Goal: Task Accomplishment & Management: Manage account settings

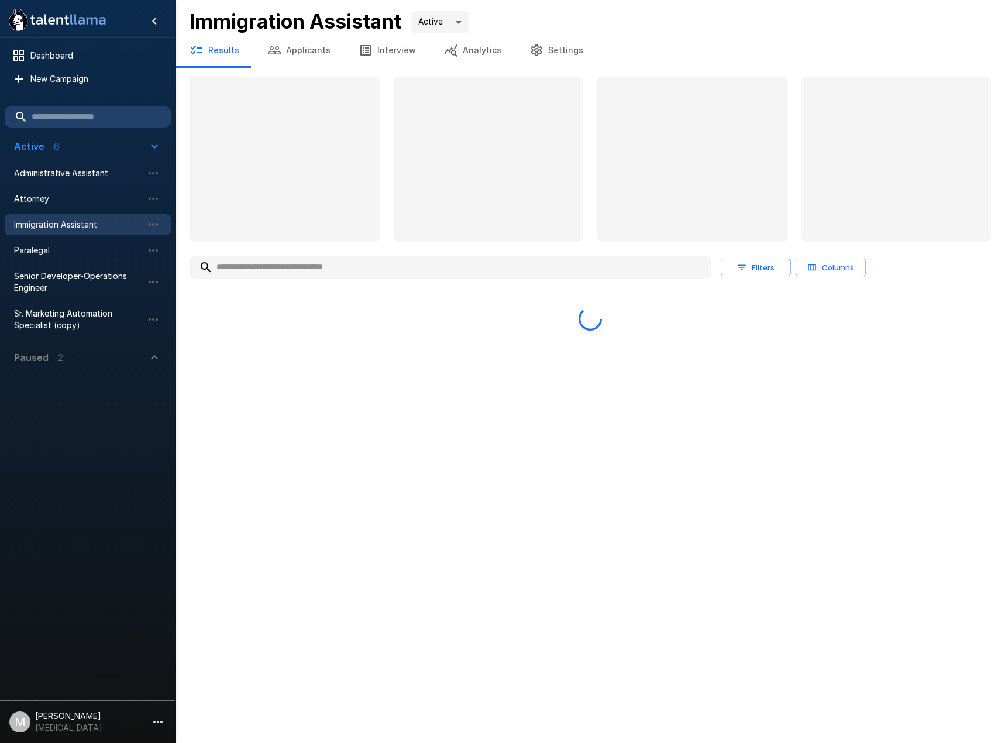
click at [287, 57] on button "Applicants" at bounding box center [298, 50] width 91 height 33
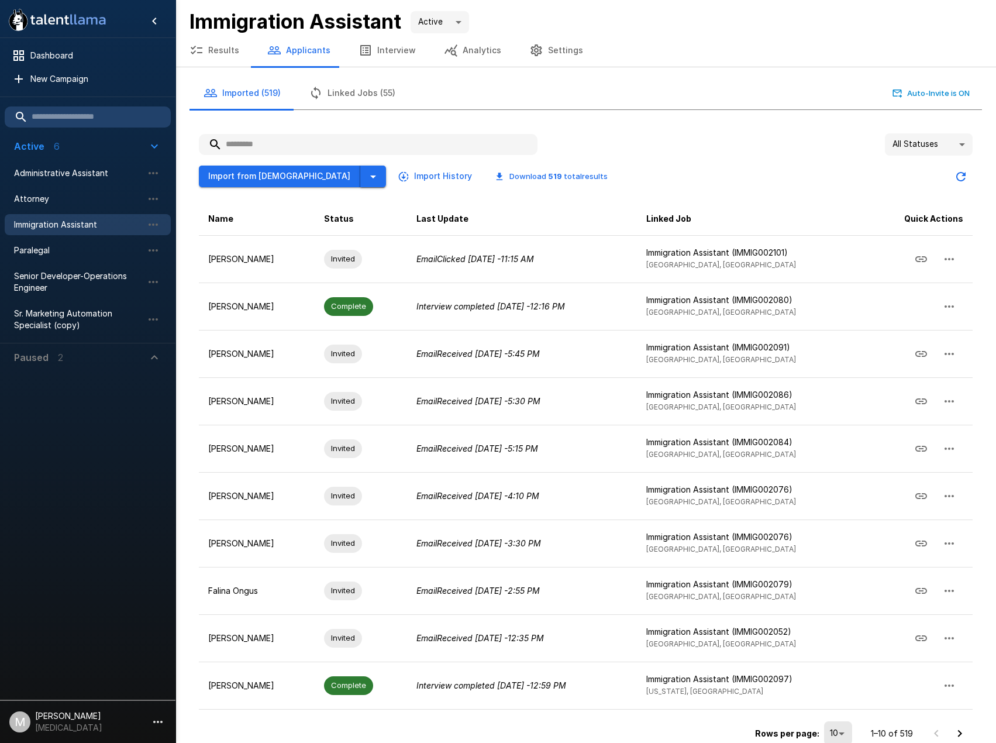
click at [318, 178] on div "Import from Jobvite Import History Download 519 total results" at bounding box center [408, 176] width 418 height 22
click at [366, 177] on icon "button" at bounding box center [373, 177] width 14 height 14
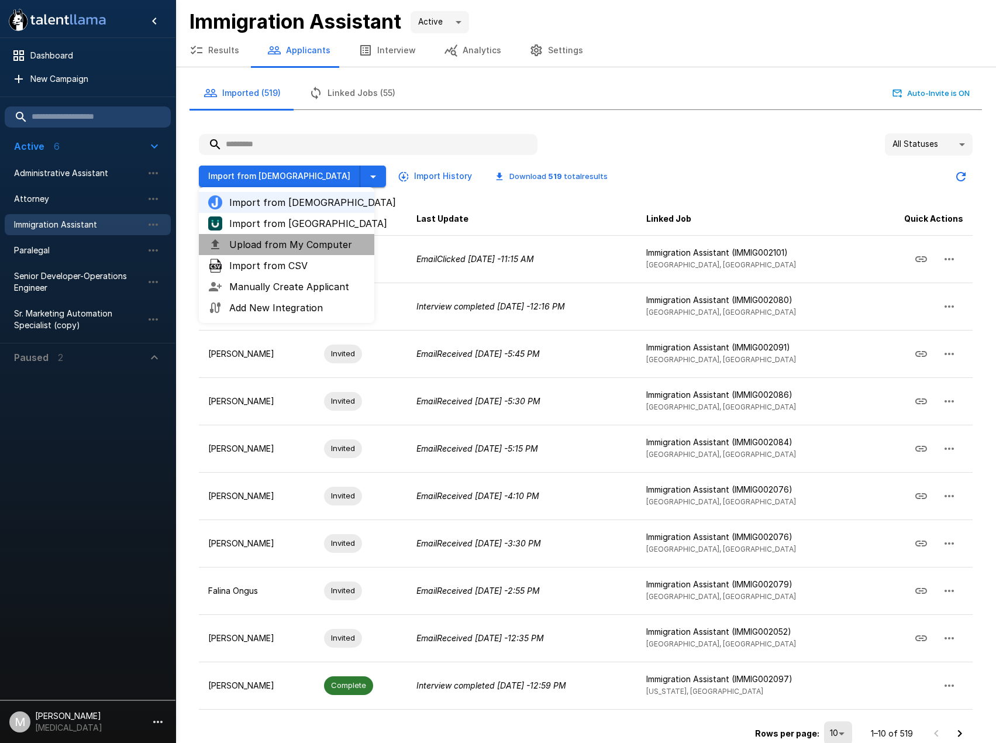
click at [294, 236] on li "Upload from My Computer" at bounding box center [286, 244] width 175 height 21
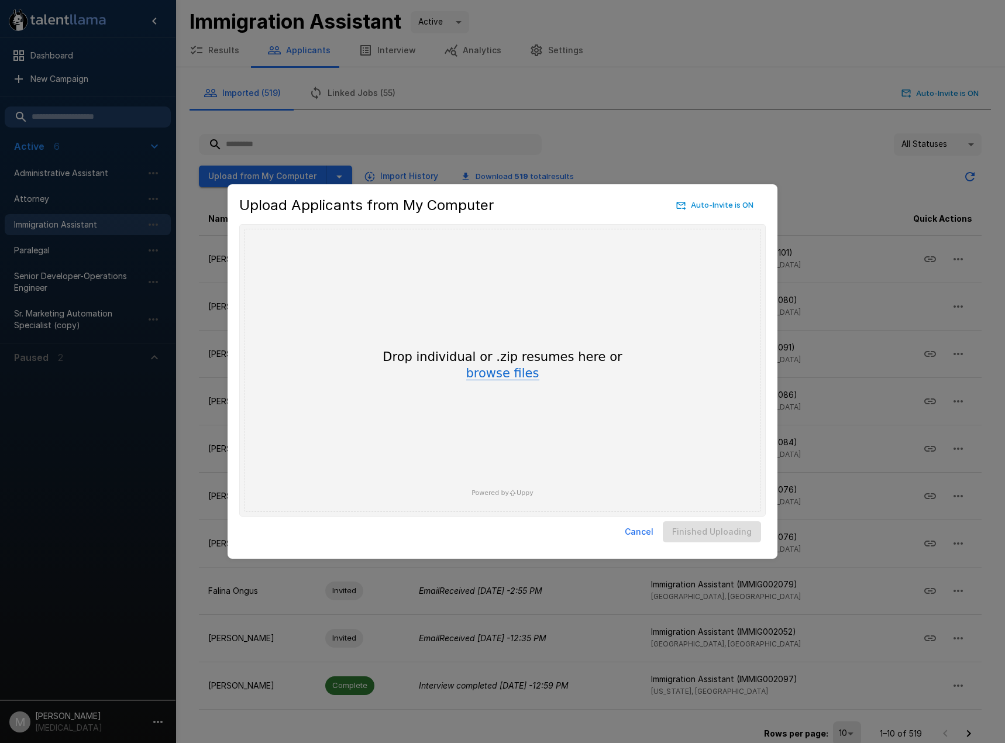
click at [519, 375] on button "browse files" at bounding box center [502, 373] width 73 height 13
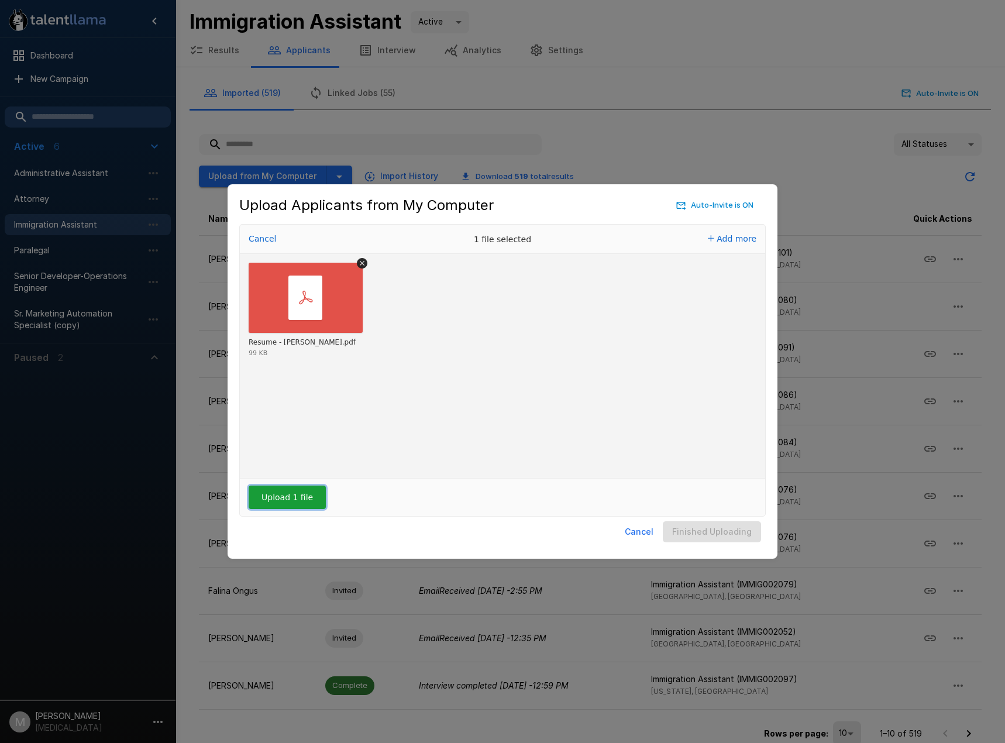
click at [282, 503] on button "Upload 1 file" at bounding box center [287, 496] width 77 height 23
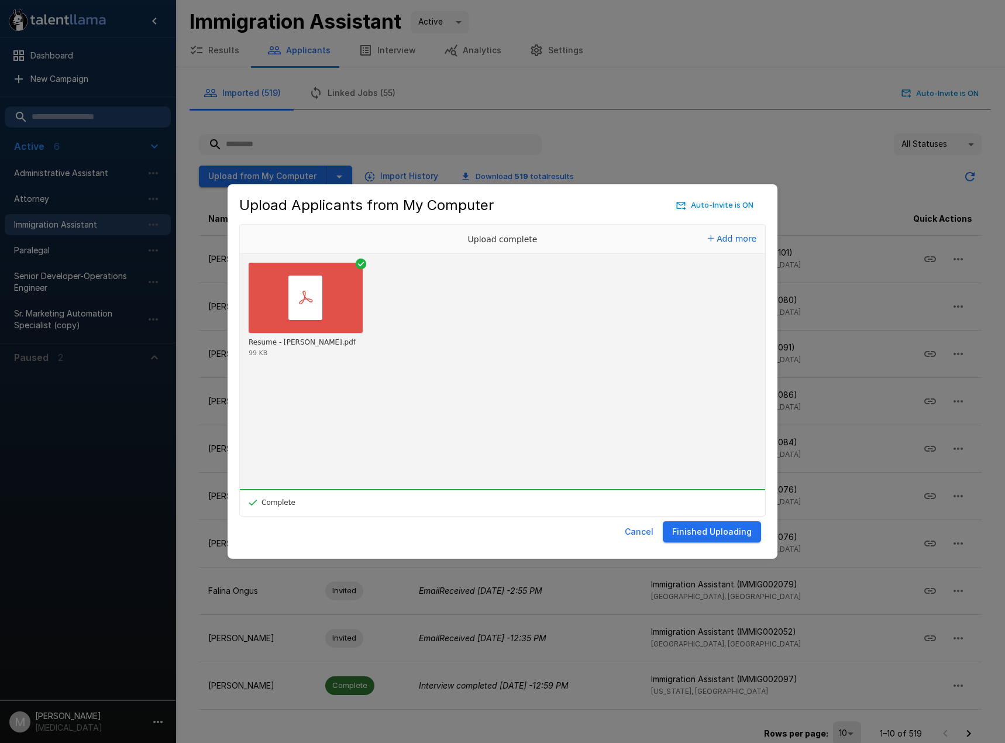
click at [711, 531] on button "Finished Uploading" at bounding box center [711, 532] width 98 height 22
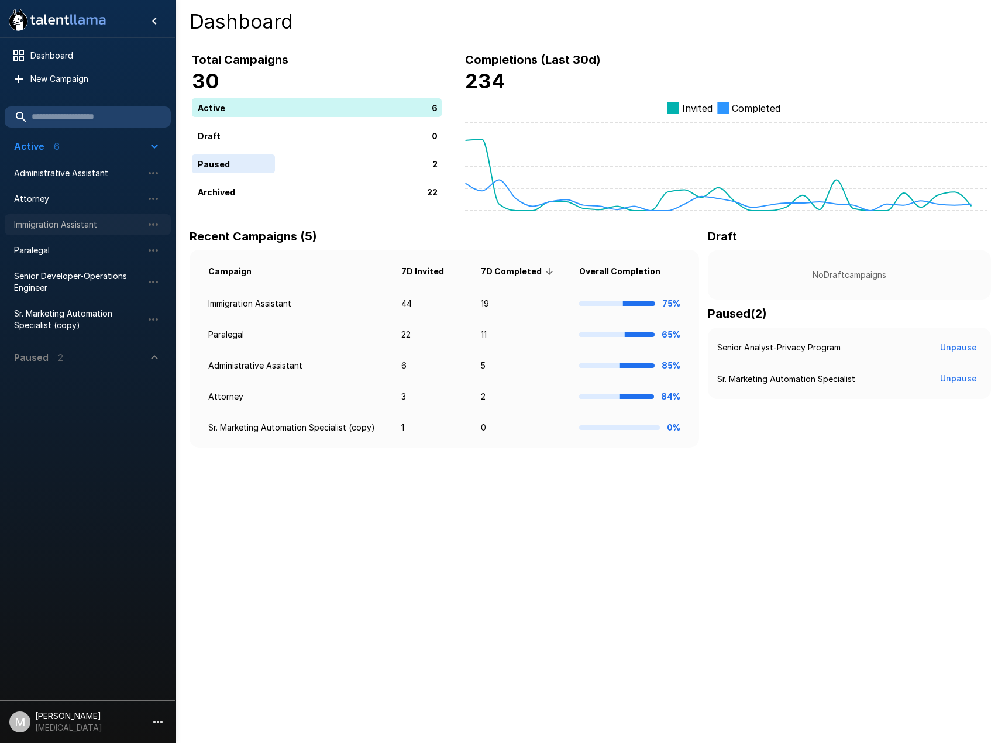
click at [84, 217] on div "Immigration Assistant" at bounding box center [88, 224] width 166 height 21
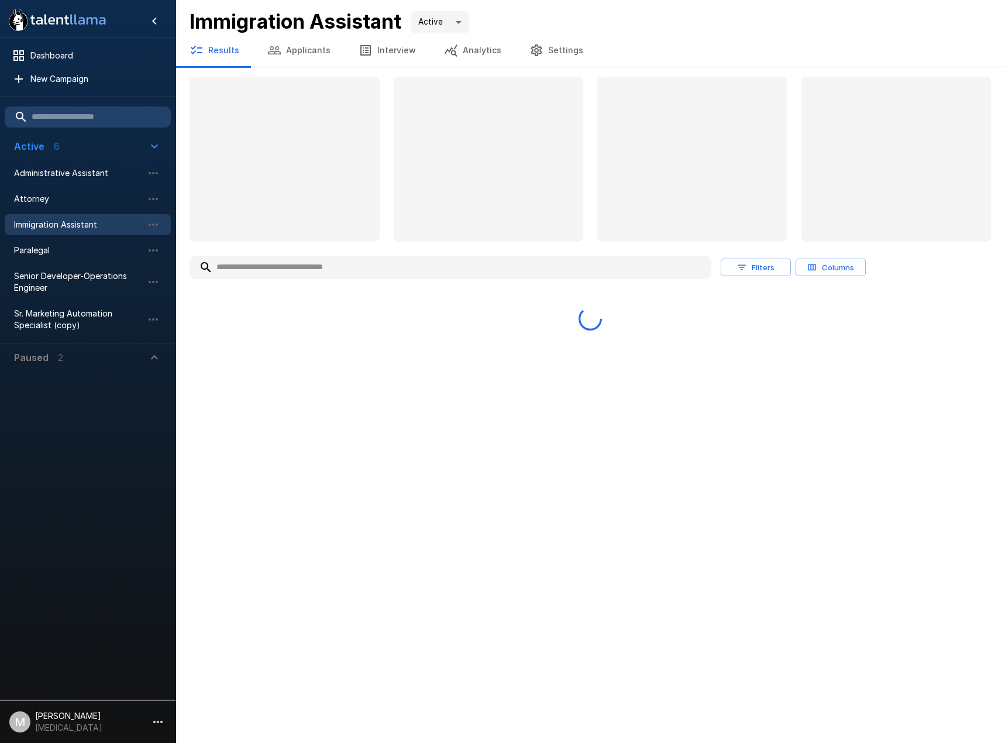
click at [319, 272] on input "text" at bounding box center [450, 267] width 522 height 21
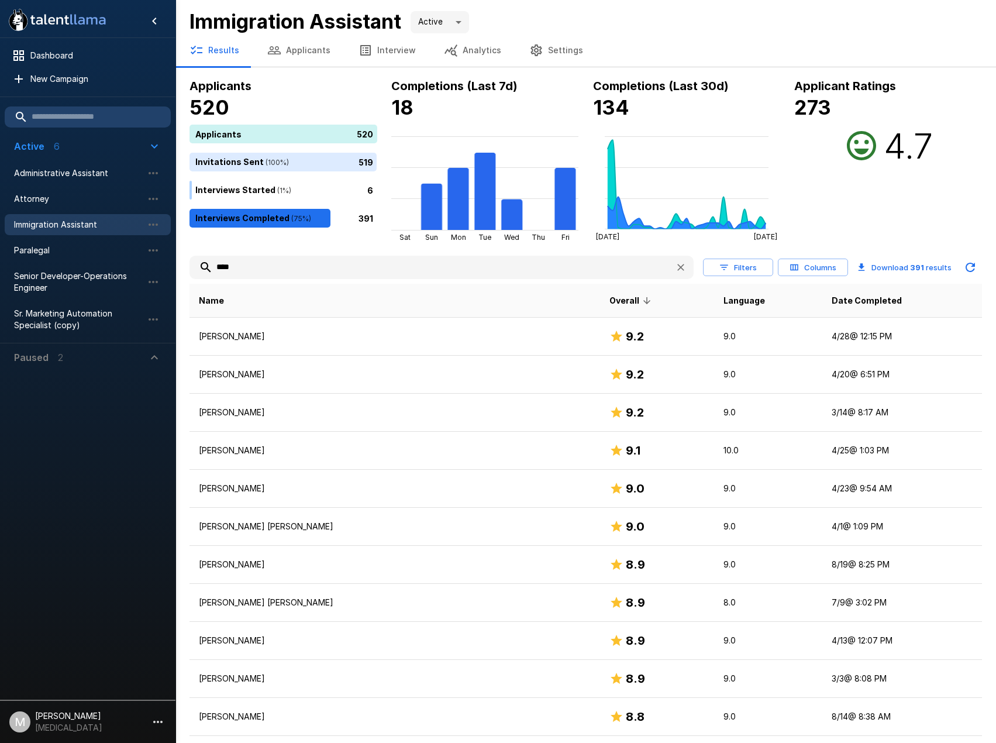
type input "*****"
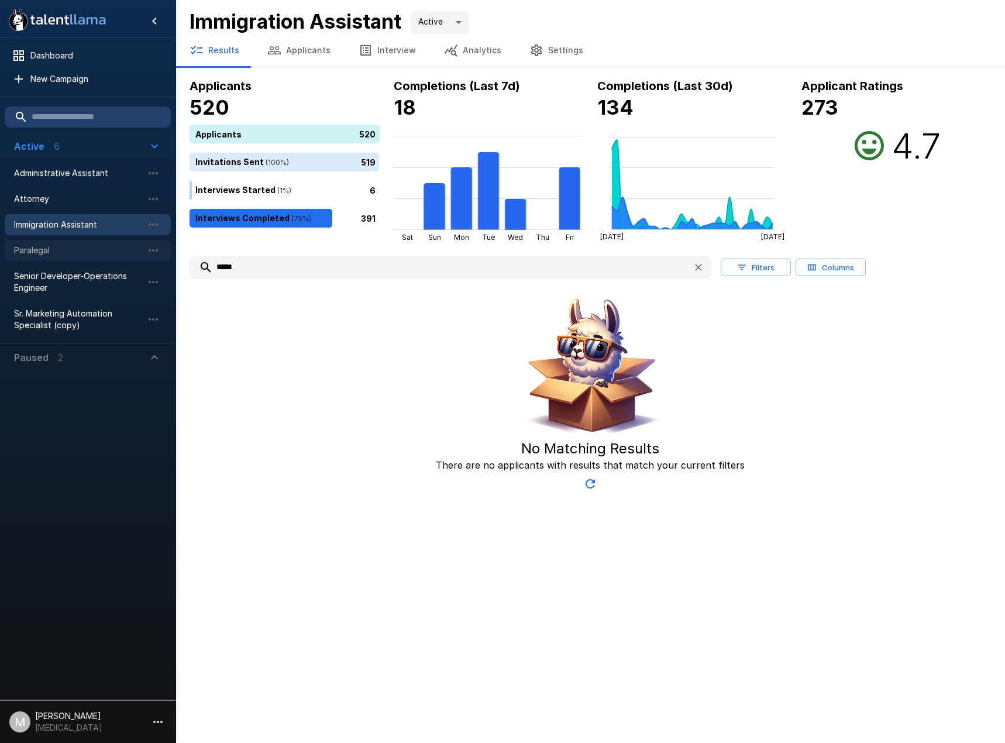
click at [96, 246] on span "Paralegal" at bounding box center [78, 250] width 129 height 12
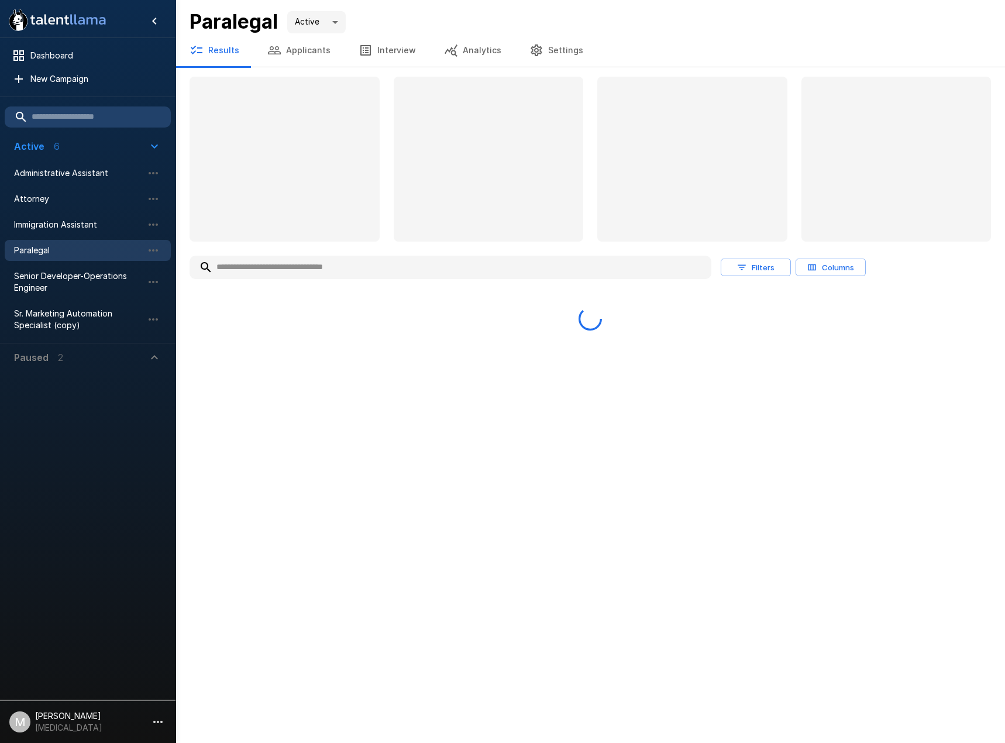
click at [324, 257] on input "text" at bounding box center [450, 267] width 522 height 21
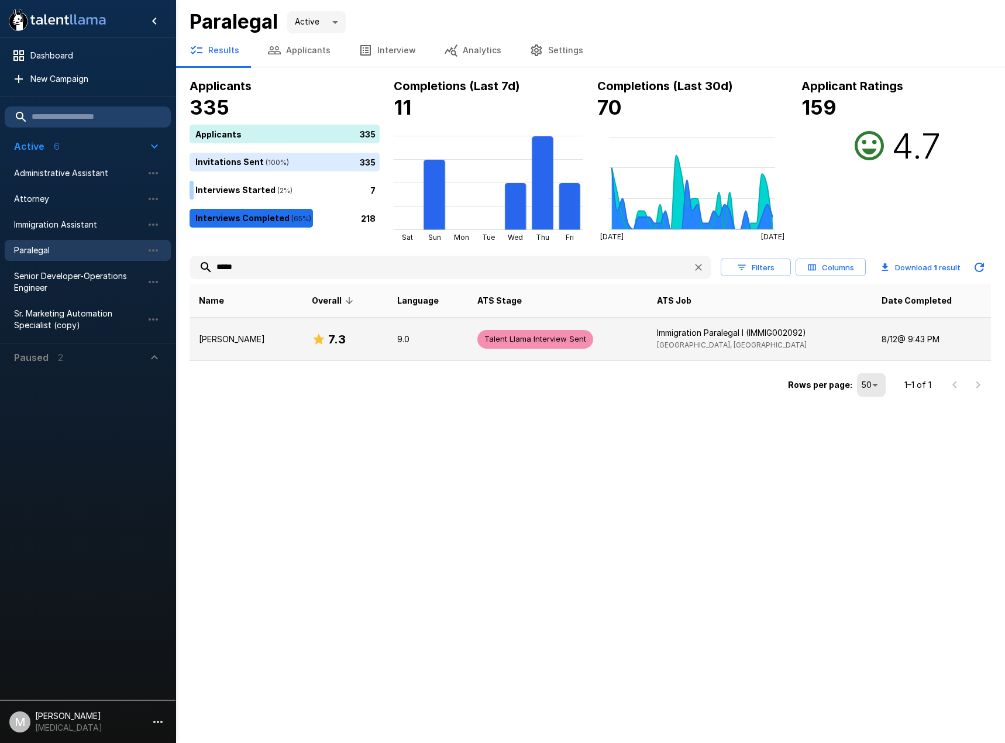
type input "*****"
click at [328, 337] on h6 "7.3" at bounding box center [337, 339] width 18 height 19
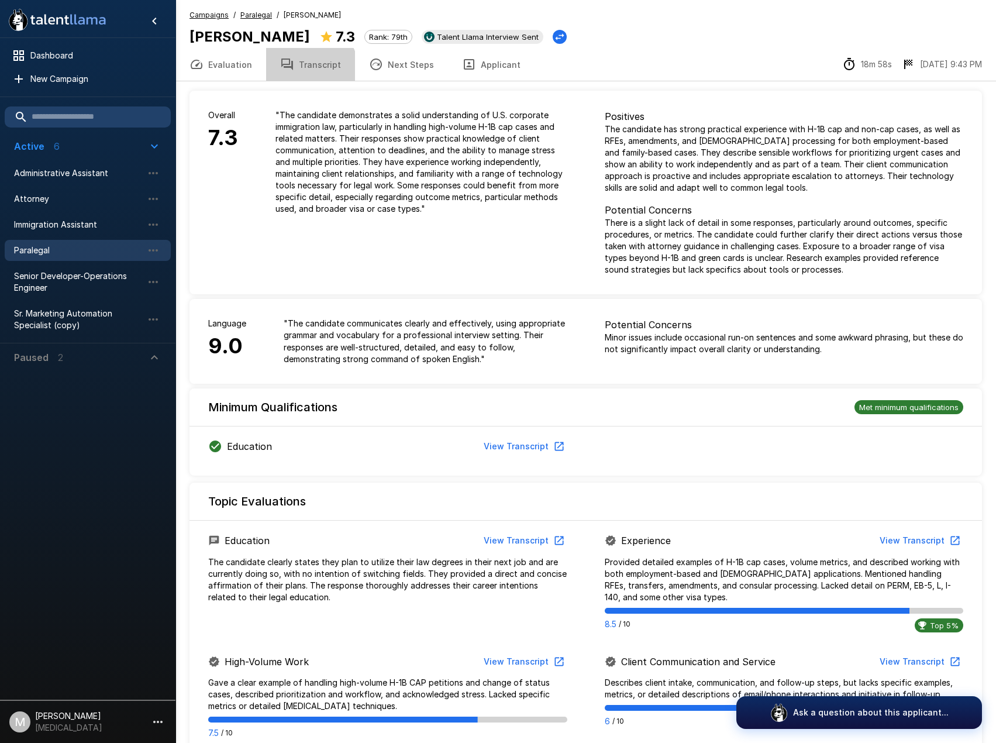
click at [303, 71] on button "Transcript" at bounding box center [310, 64] width 89 height 33
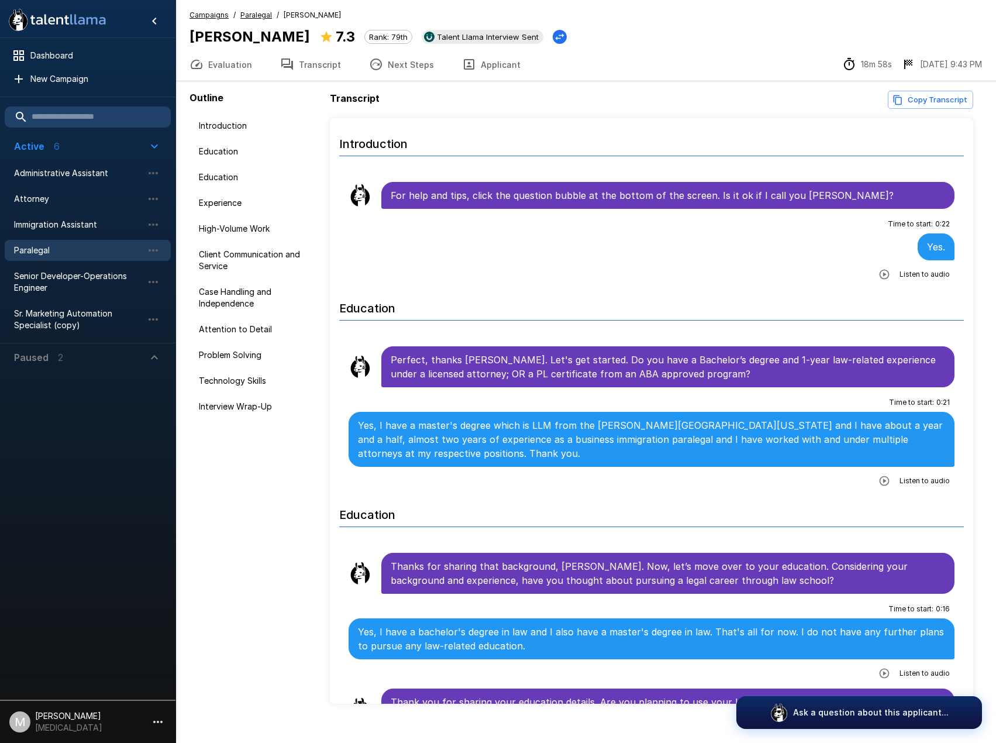
click at [865, 272] on div "Time to start : 0 : 22 Yes. Listen to audio" at bounding box center [651, 249] width 606 height 69
click at [878, 264] on button "button" at bounding box center [884, 274] width 21 height 21
click at [484, 56] on button "Applicant" at bounding box center [491, 64] width 87 height 33
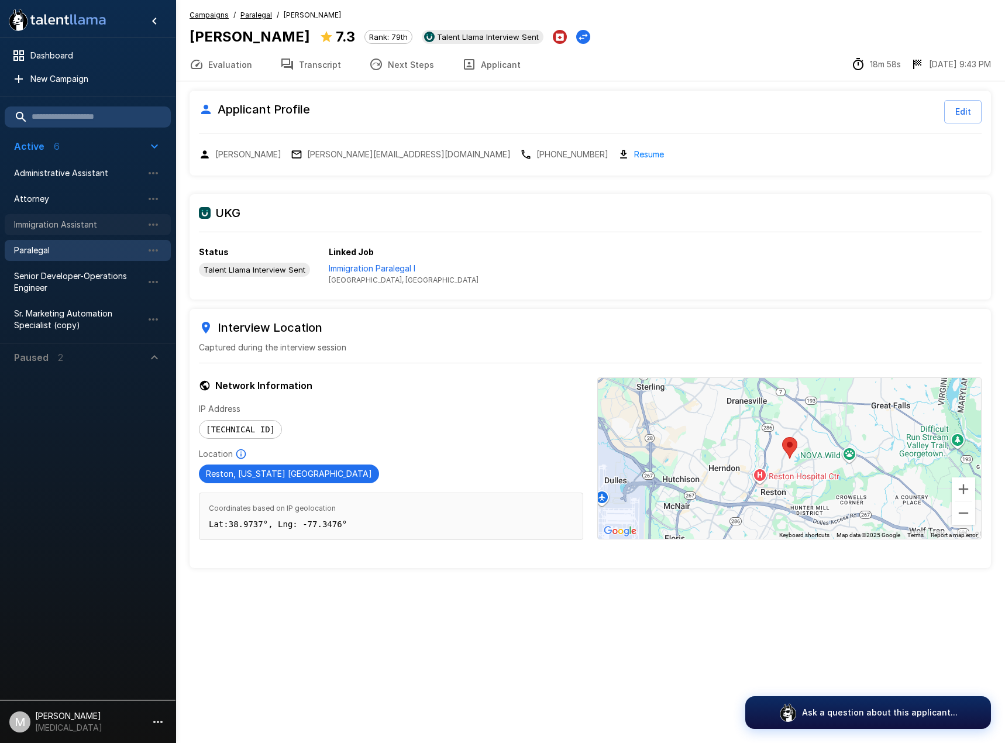
click at [50, 229] on span "Immigration Assistant" at bounding box center [78, 225] width 129 height 12
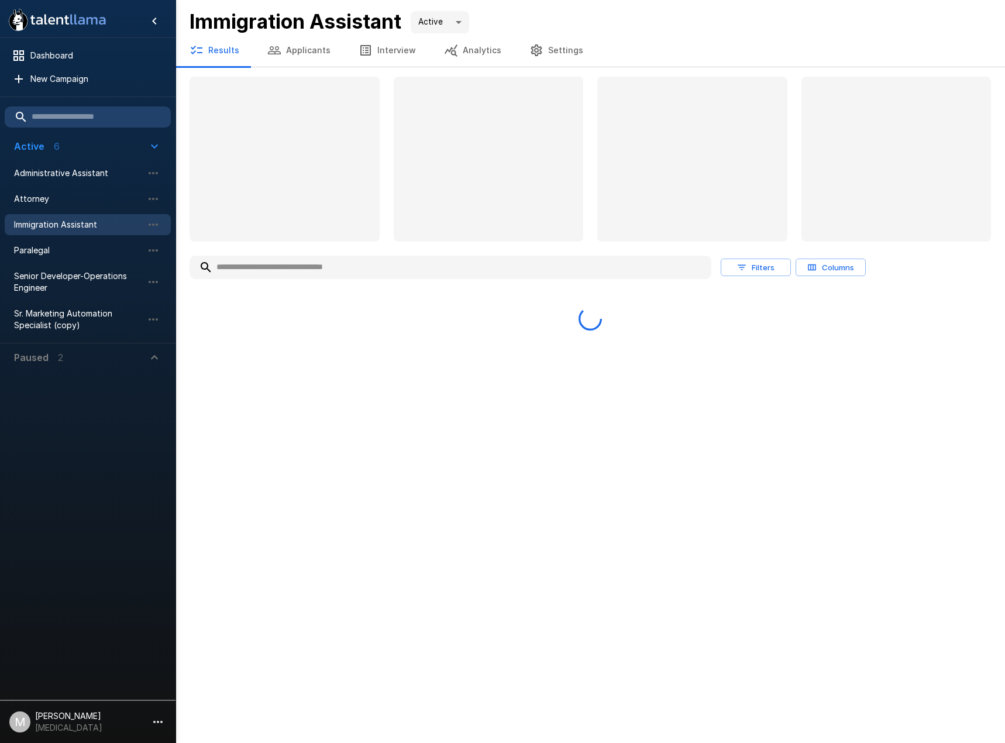
click at [285, 264] on input "text" at bounding box center [450, 267] width 522 height 21
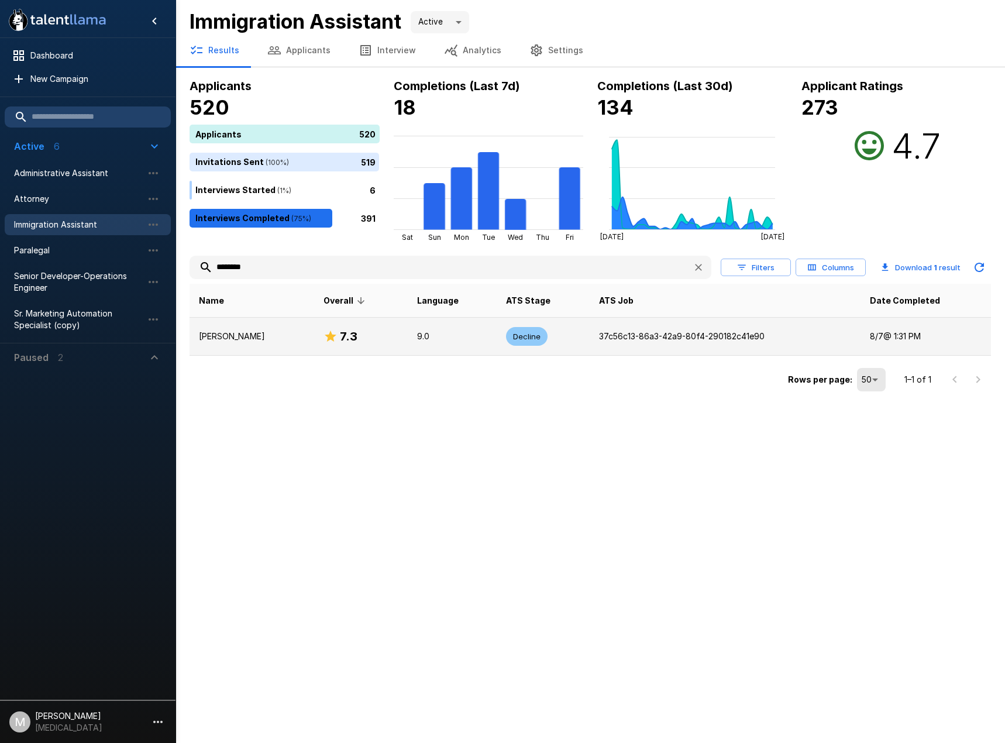
type input "********"
click at [278, 337] on td "[PERSON_NAME]" at bounding box center [251, 336] width 125 height 38
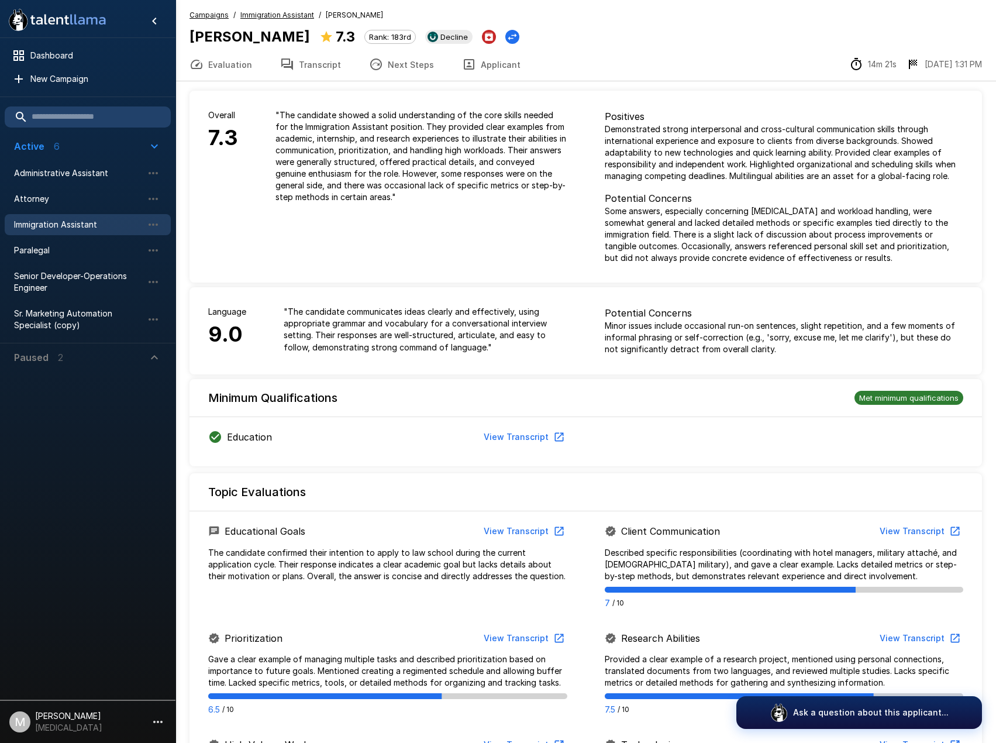
click at [519, 63] on button "Applicant" at bounding box center [491, 64] width 87 height 33
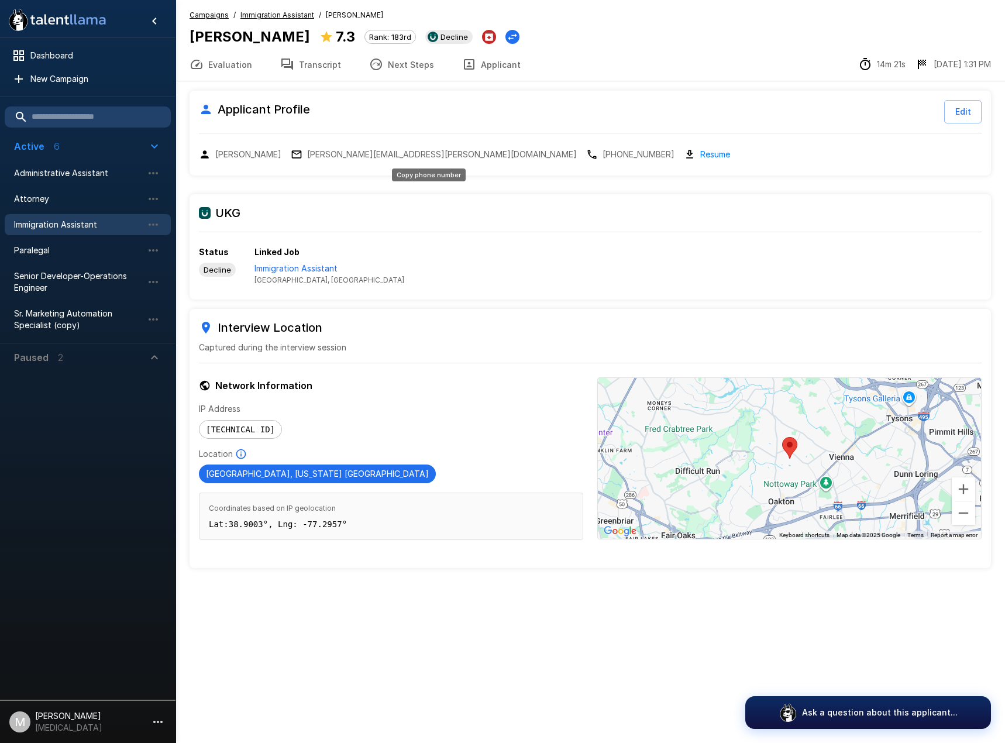
click at [602, 156] on p "[PHONE_NUMBER]" at bounding box center [638, 155] width 72 height 12
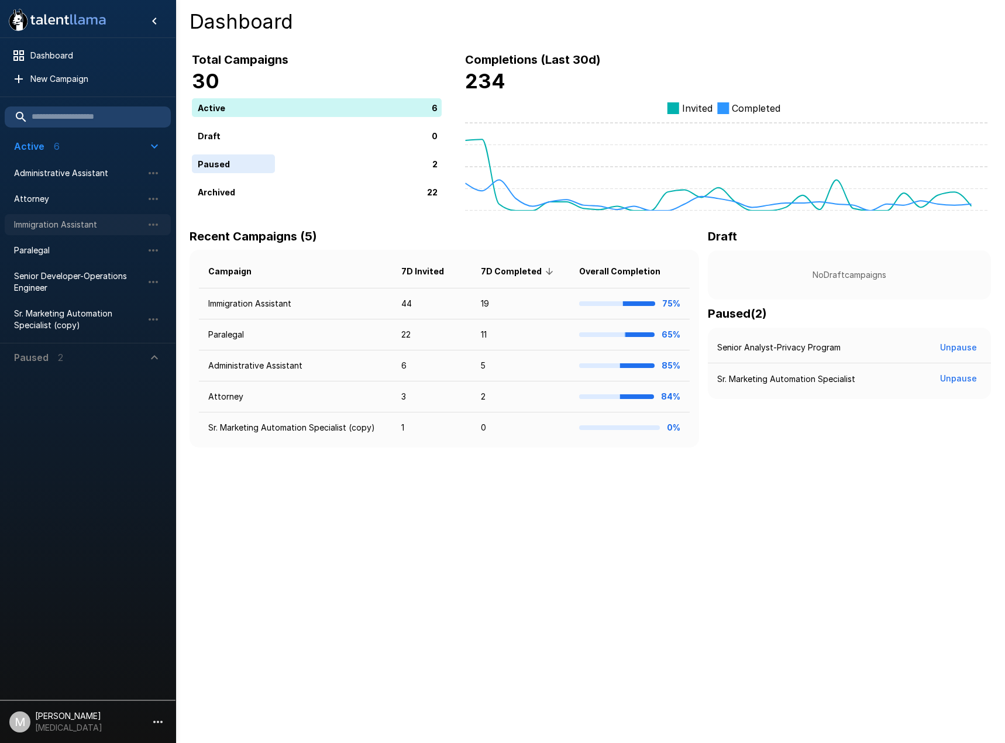
click at [42, 222] on span "Immigration Assistant" at bounding box center [78, 225] width 129 height 12
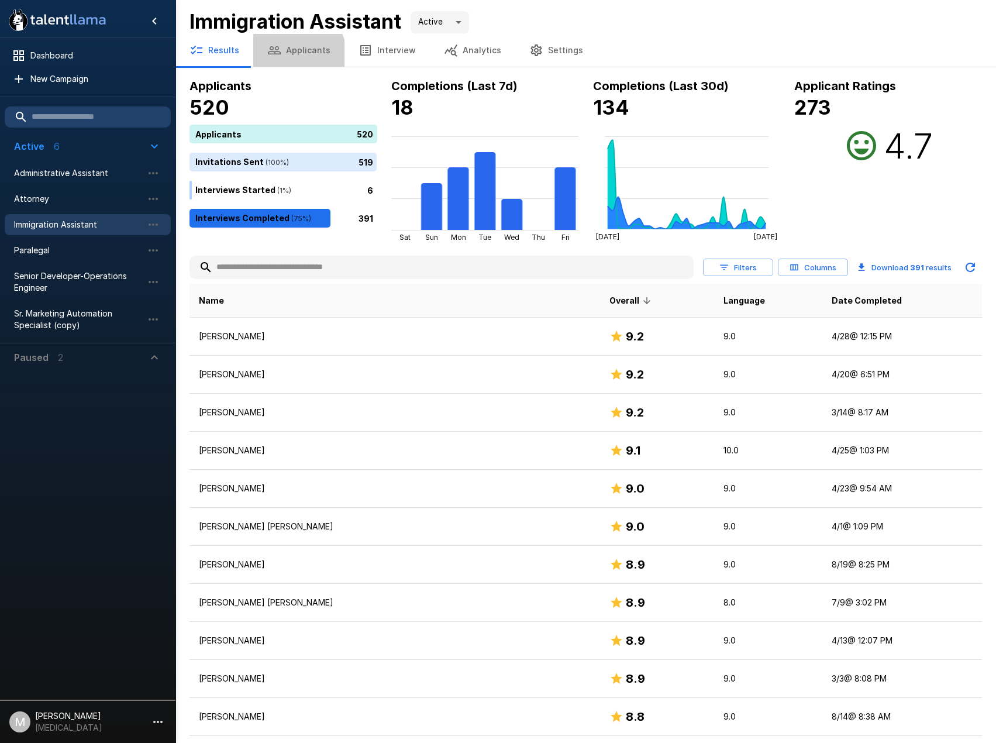
click at [289, 57] on button "Applicants" at bounding box center [298, 50] width 91 height 33
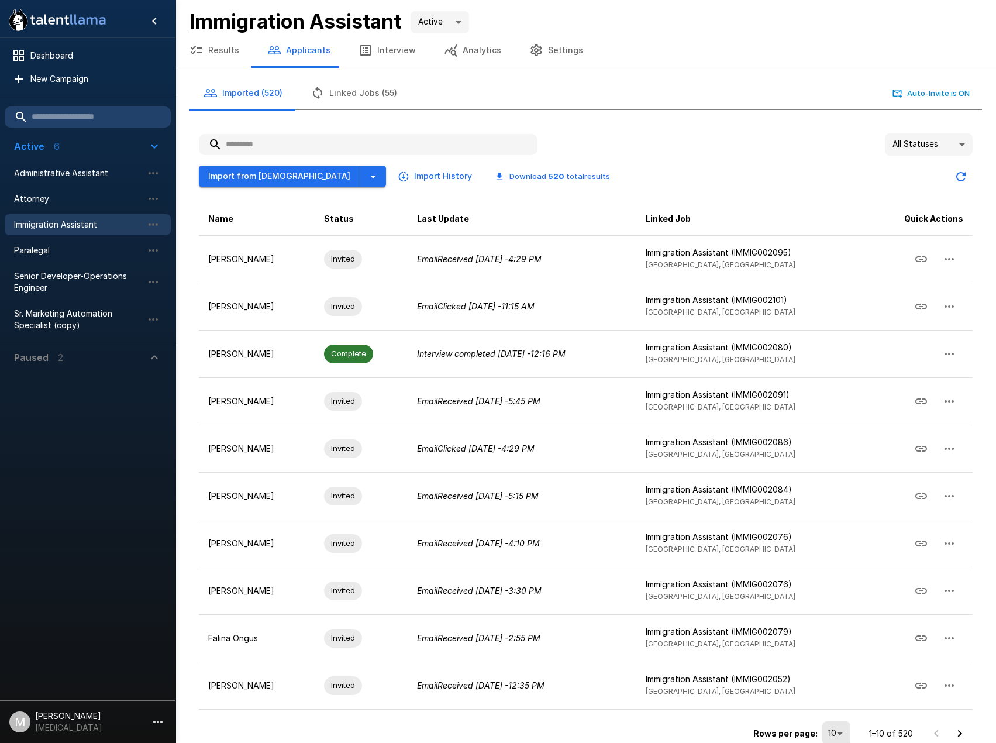
click at [364, 147] on input "text" at bounding box center [368, 144] width 339 height 21
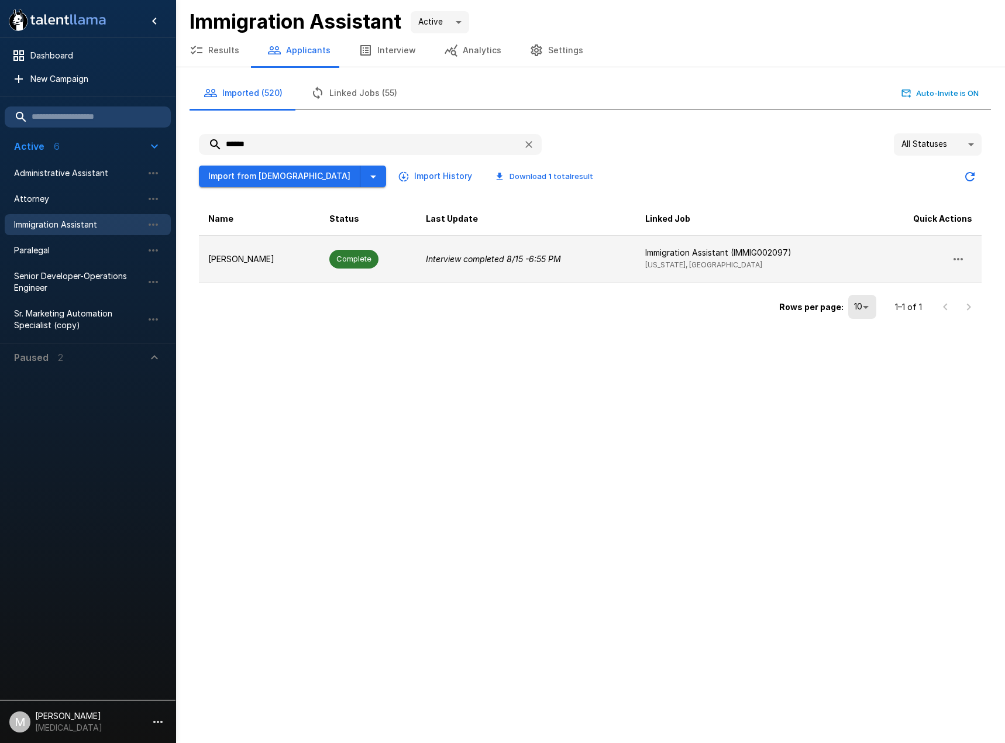
type input "******"
click at [341, 246] on td "Complete" at bounding box center [368, 258] width 96 height 47
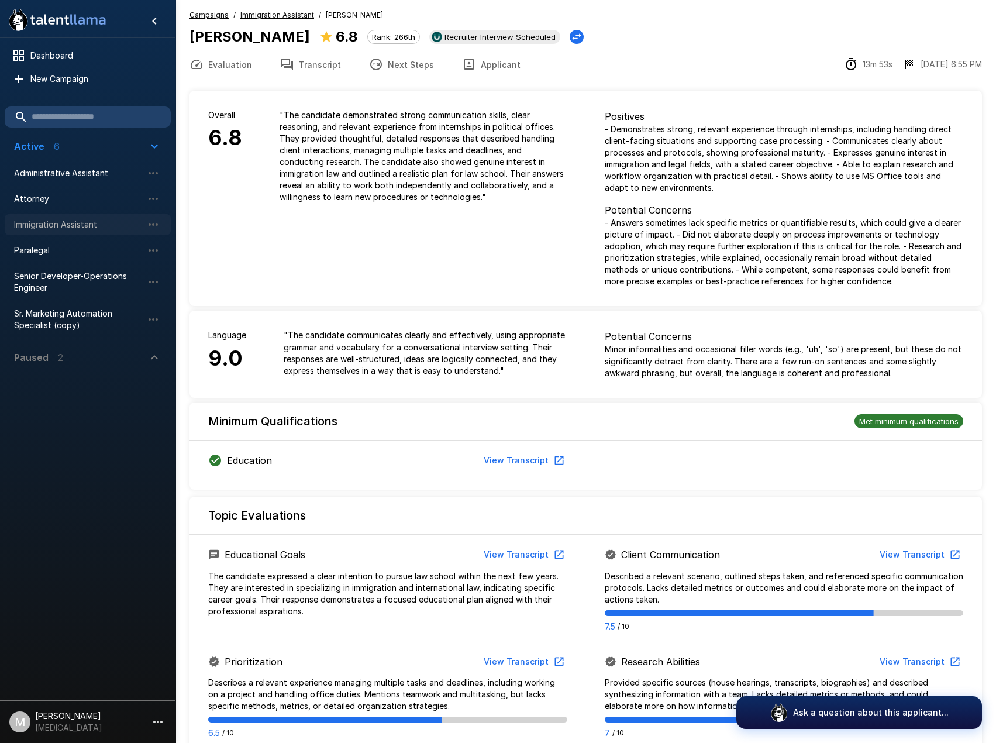
click at [41, 216] on div "Immigration Assistant" at bounding box center [88, 224] width 166 height 21
click at [41, 221] on span "Immigration Assistant" at bounding box center [78, 225] width 129 height 12
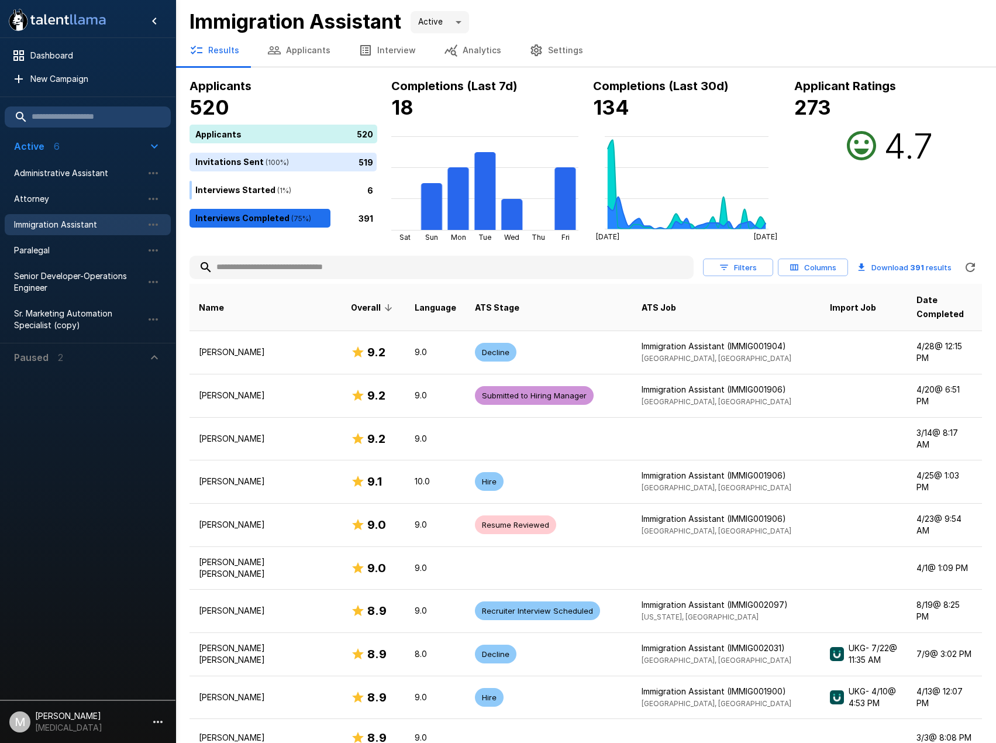
click at [505, 270] on input "text" at bounding box center [441, 267] width 504 height 21
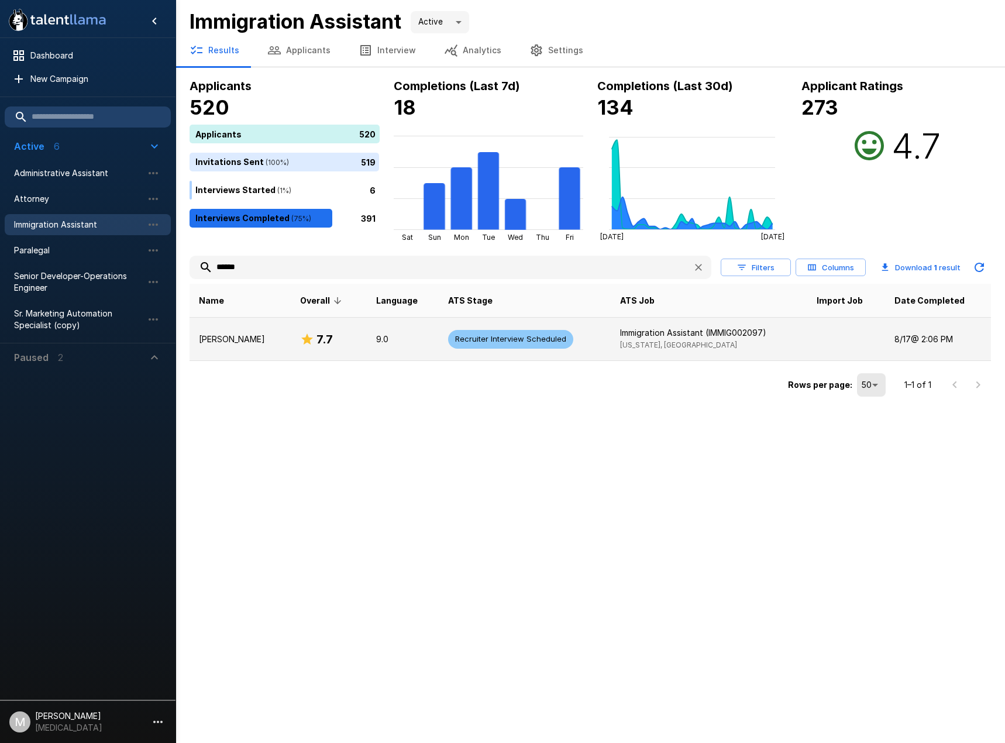
type input "******"
click at [258, 323] on td "Alexandra Patton" at bounding box center [239, 338] width 101 height 43
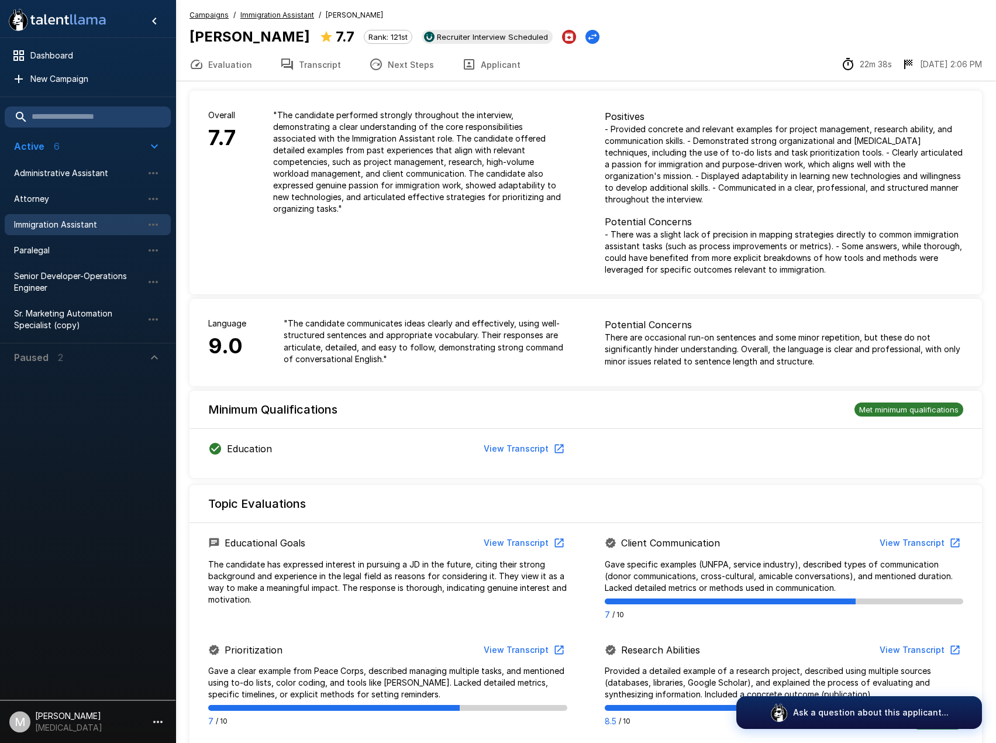
click at [319, 76] on button "Transcript" at bounding box center [310, 64] width 89 height 33
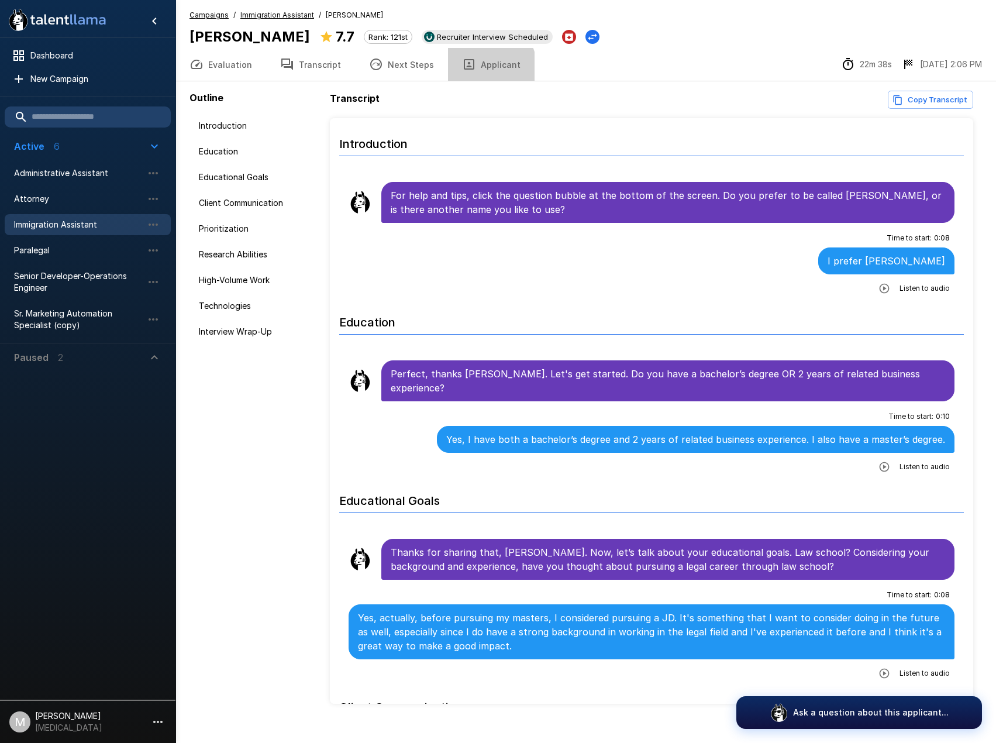
click at [481, 66] on button "Applicant" at bounding box center [491, 64] width 87 height 33
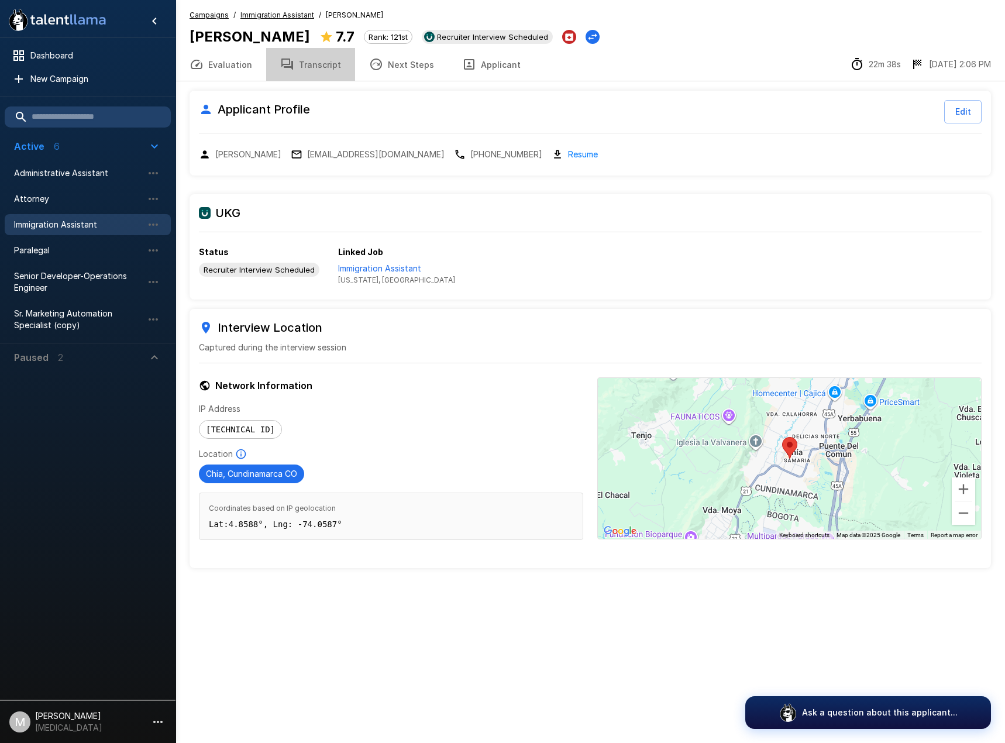
click at [331, 63] on button "Transcript" at bounding box center [310, 64] width 89 height 33
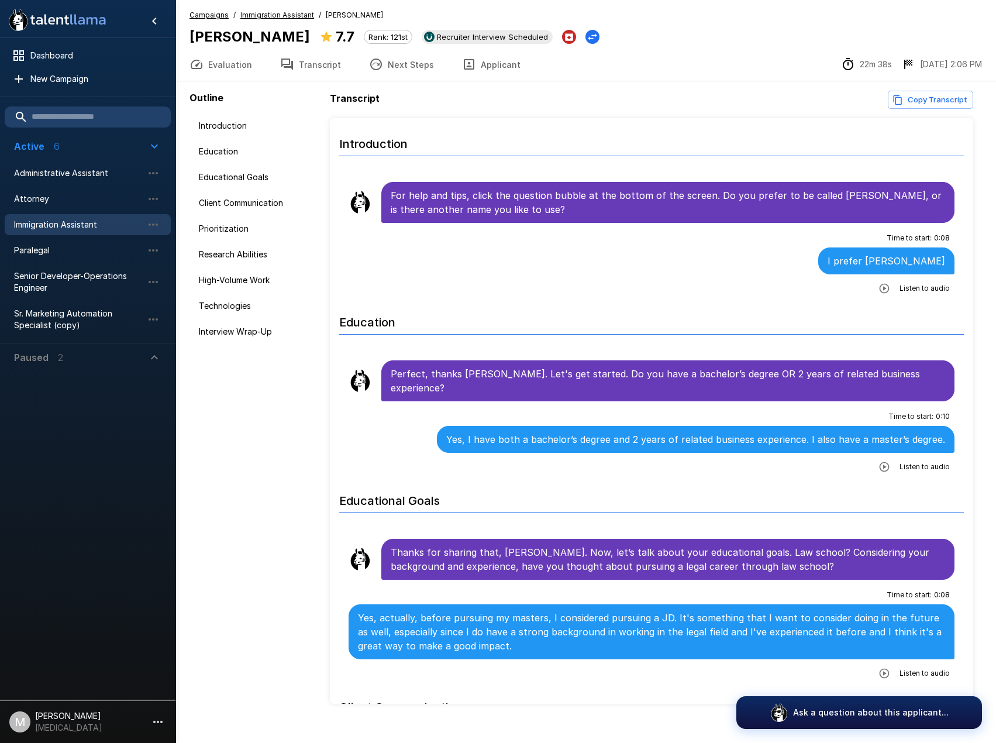
click at [190, 70] on icon "button" at bounding box center [196, 64] width 14 height 14
